Goal: Transaction & Acquisition: Download file/media

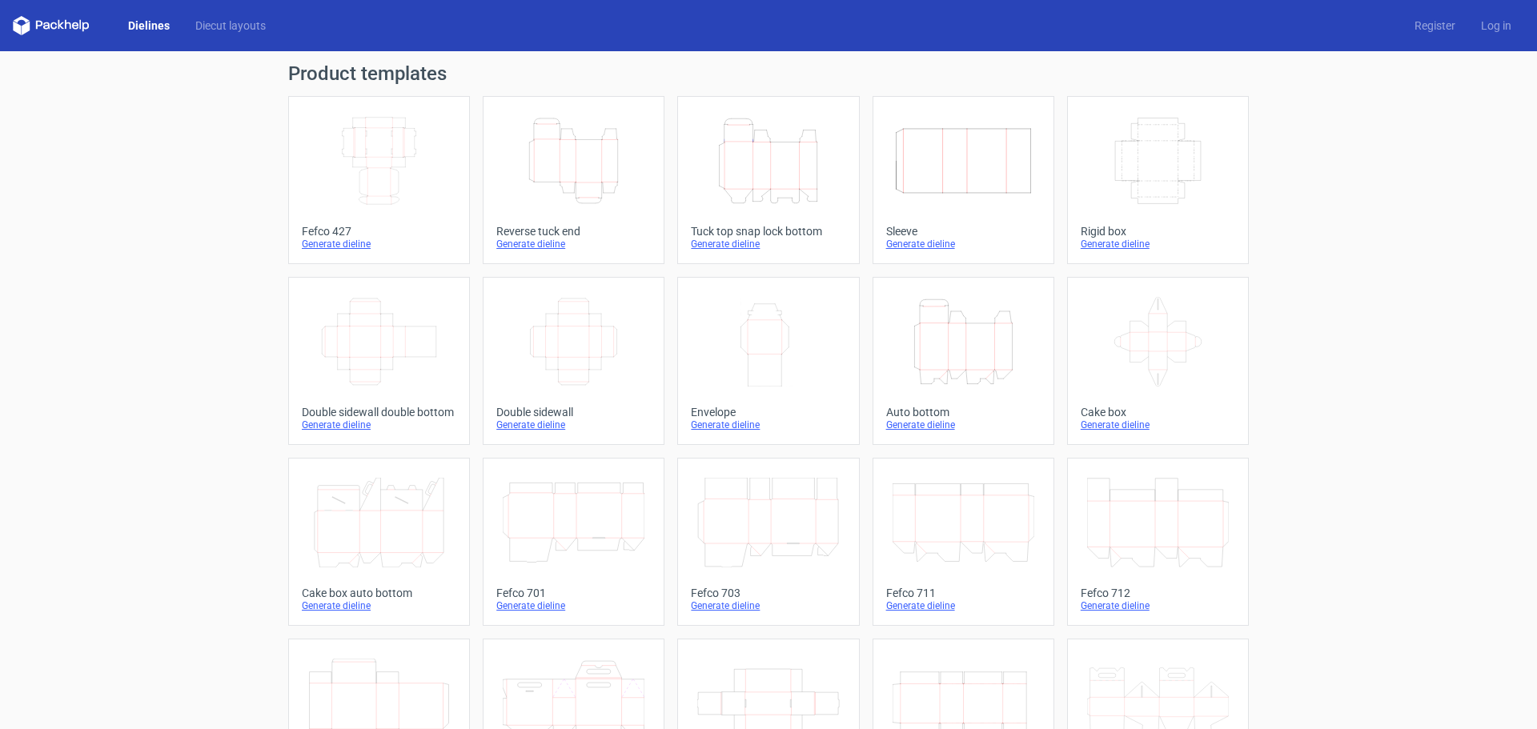
click at [774, 166] on icon "Height Depth Width" at bounding box center [768, 161] width 142 height 90
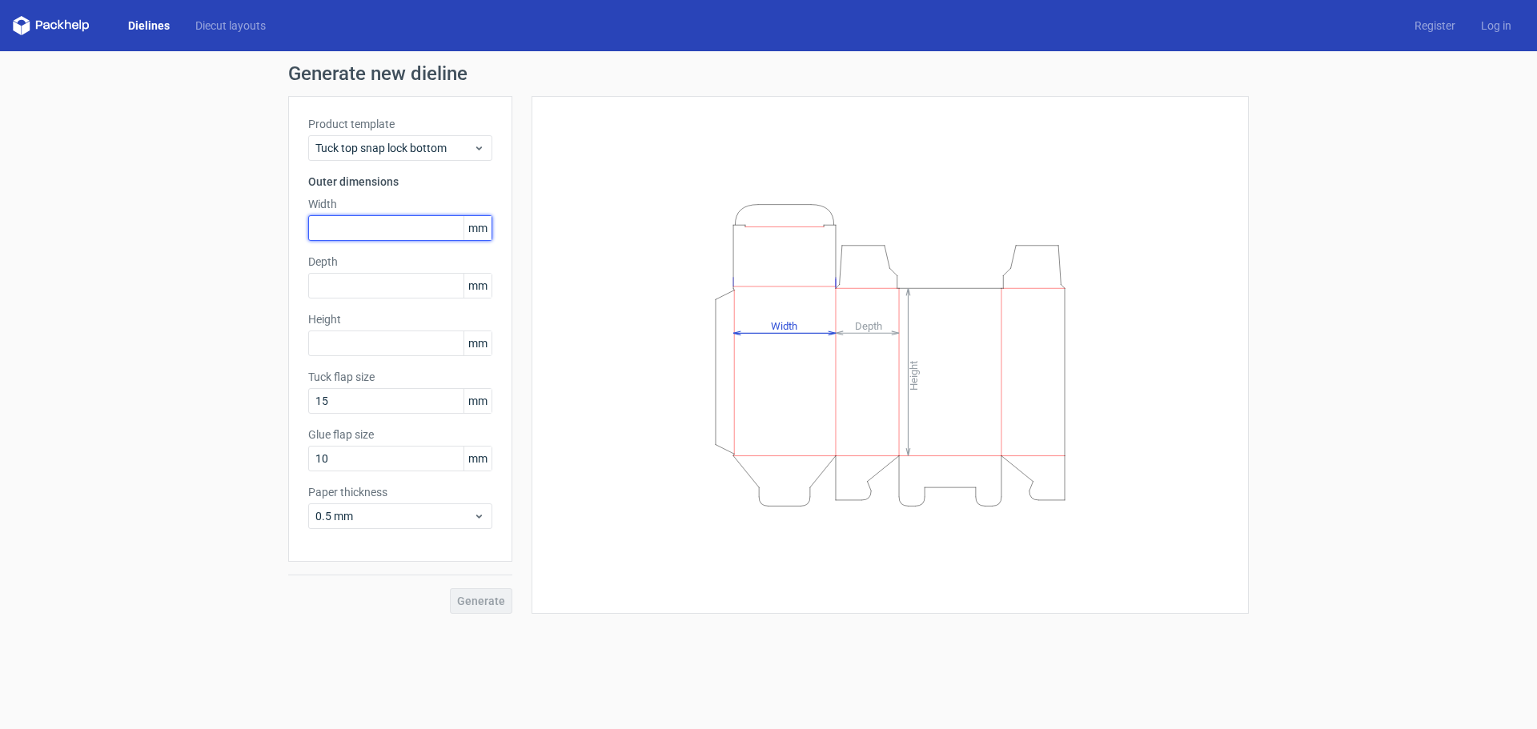
click at [418, 232] on input "text" at bounding box center [400, 228] width 184 height 26
type input "99"
click at [418, 286] on input "text" at bounding box center [400, 286] width 184 height 26
type input "69"
type input "6"
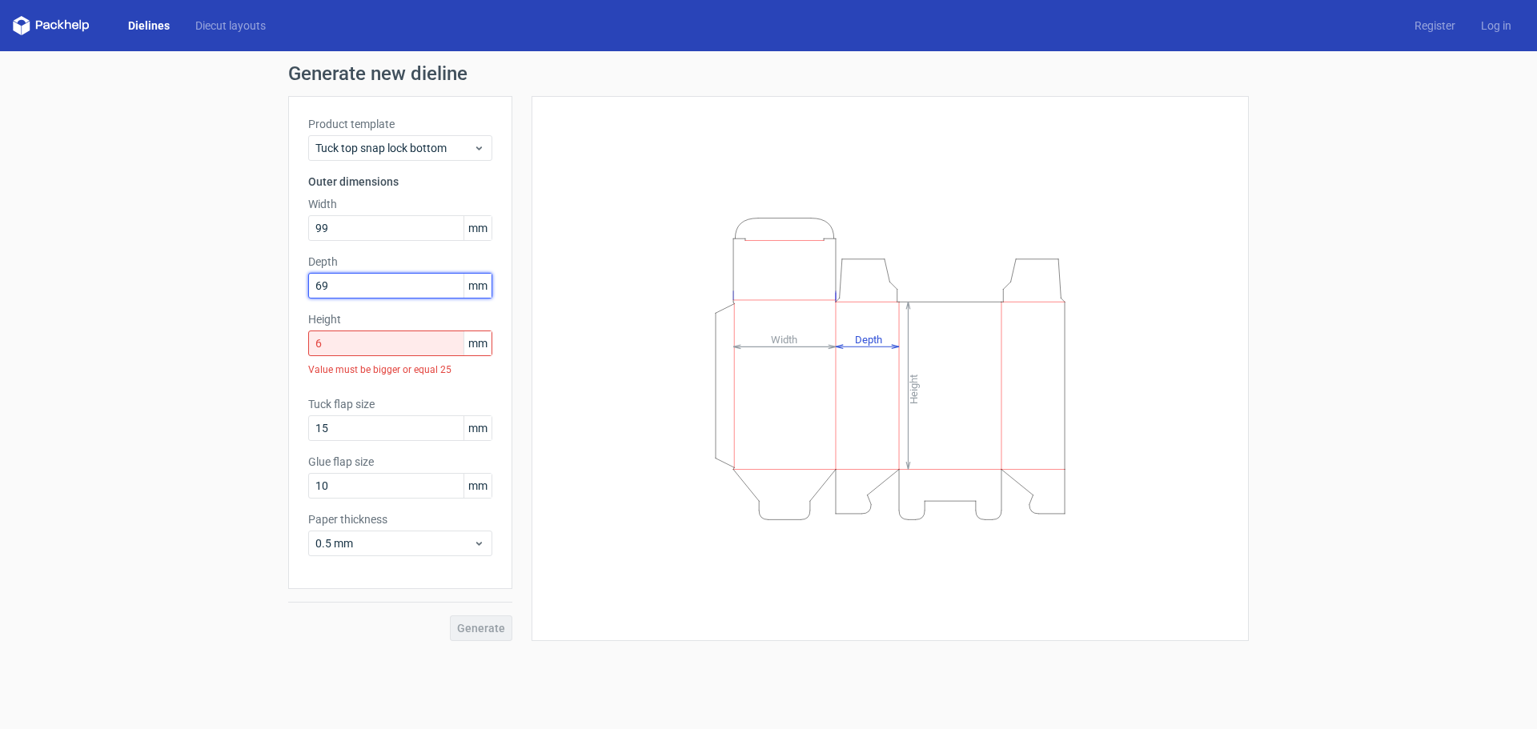
drag, startPoint x: 343, startPoint y: 273, endPoint x: 309, endPoint y: 275, distance: 33.7
click at [309, 275] on input "69" at bounding box center [400, 286] width 184 height 26
type input "99"
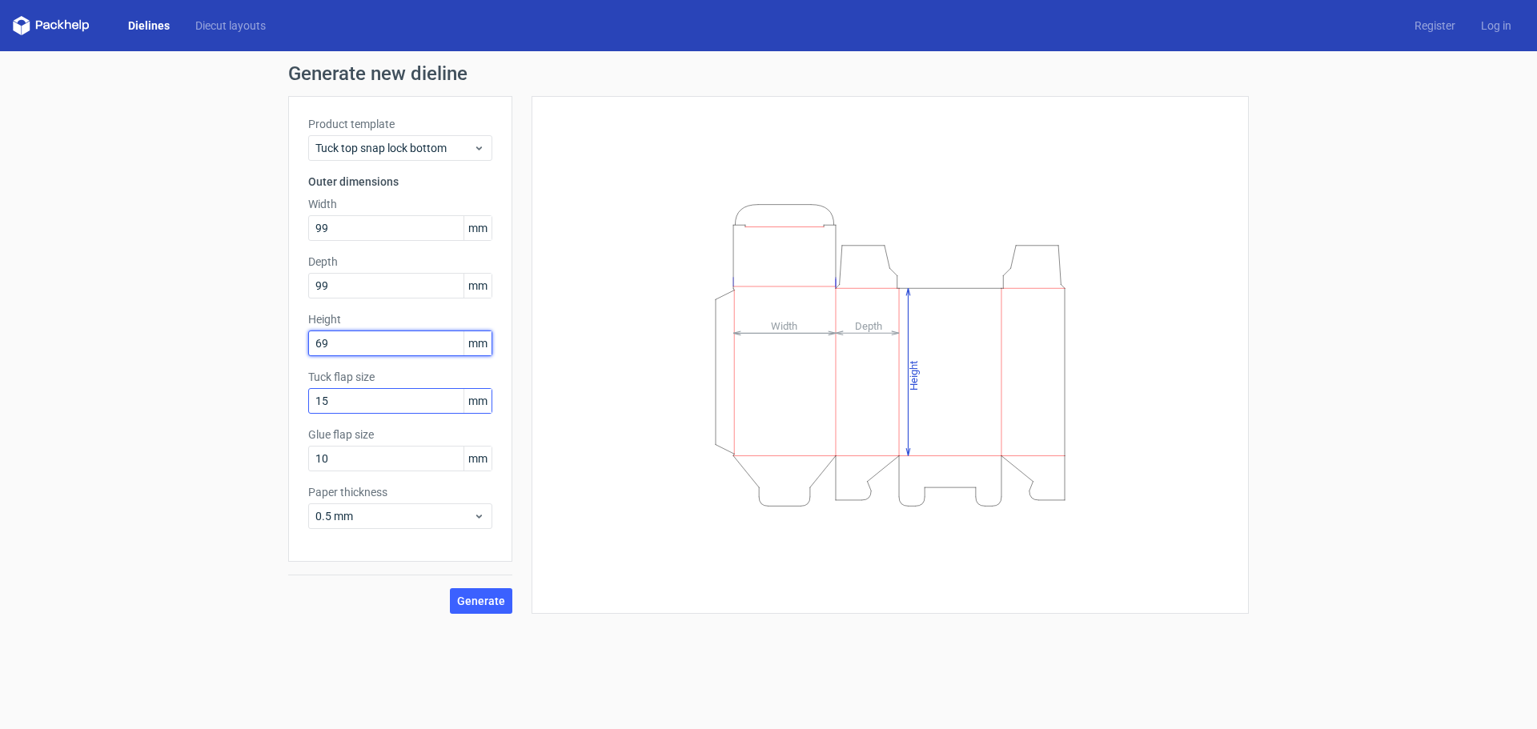
type input "69"
drag, startPoint x: 351, startPoint y: 462, endPoint x: 291, endPoint y: 465, distance: 60.1
click at [291, 465] on div "Product template Tuck top snap lock bottom Outer dimensions Width 99 mm Depth 9…" at bounding box center [400, 329] width 224 height 466
drag, startPoint x: 375, startPoint y: 457, endPoint x: 265, endPoint y: 465, distance: 110.0
click at [265, 465] on div "Generate new dieline Product template Tuck top snap lock bottom Outer dimension…" at bounding box center [768, 339] width 1537 height 576
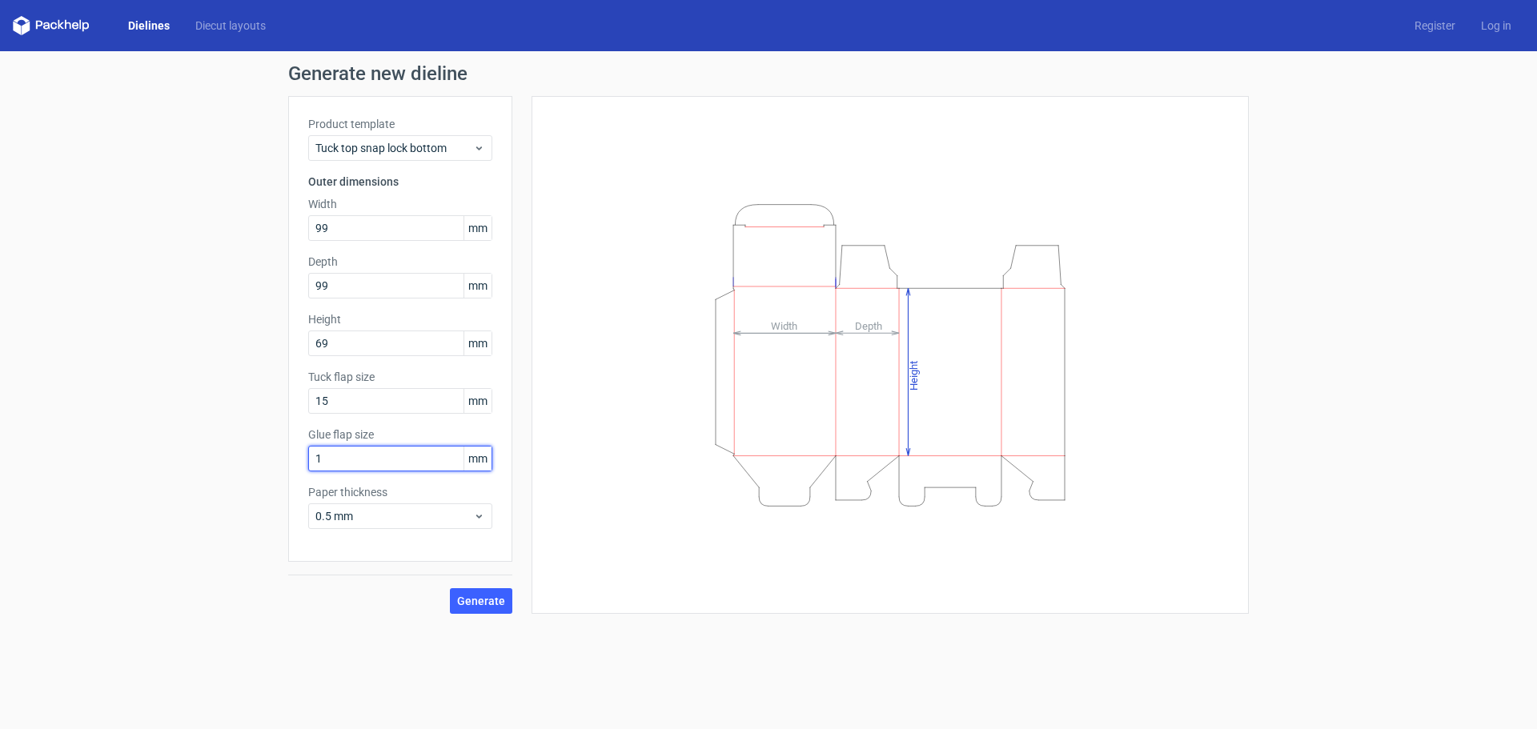
type input "10"
click at [494, 606] on span "Generate" at bounding box center [481, 601] width 48 height 11
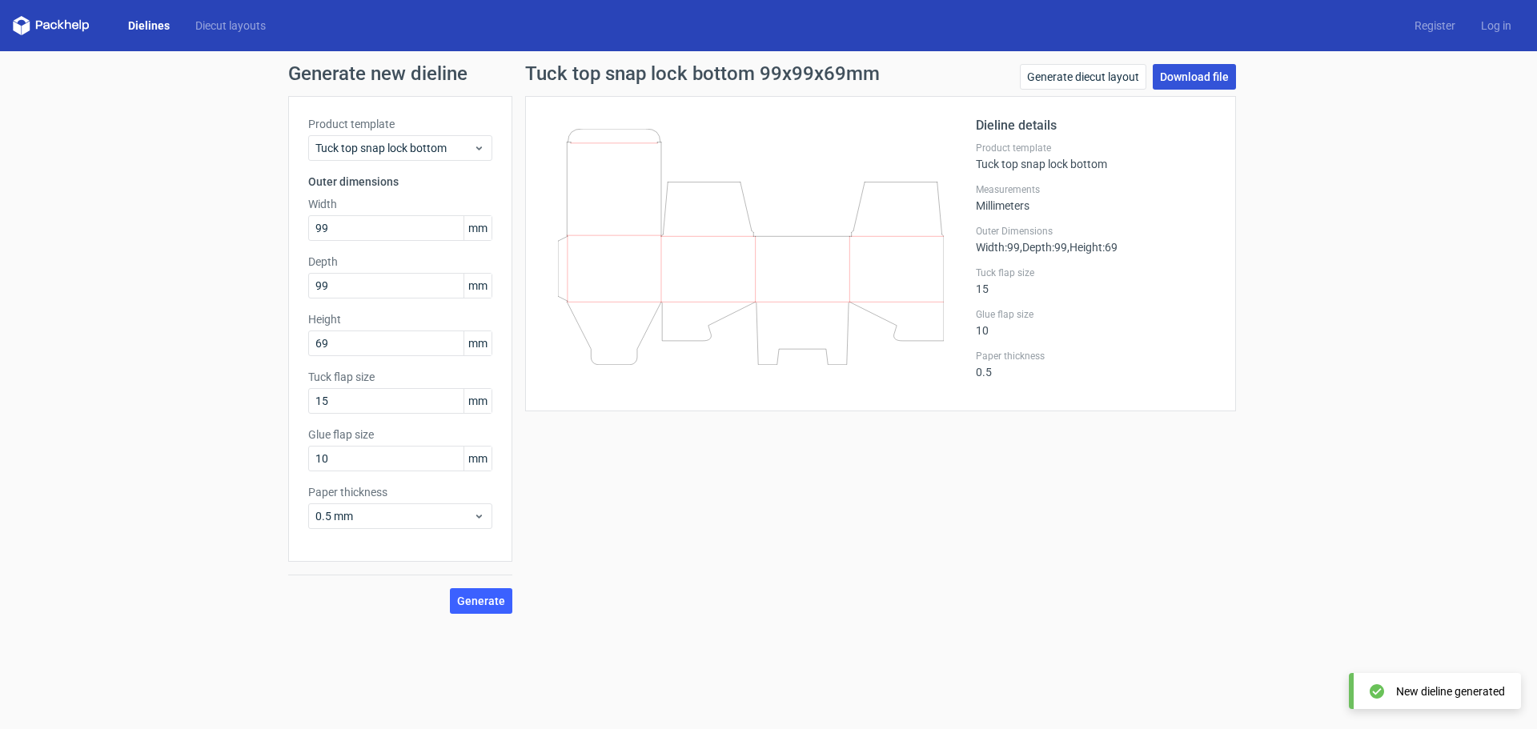
click at [1195, 82] on link "Download file" at bounding box center [1194, 77] width 83 height 26
